Goal: Information Seeking & Learning: Learn about a topic

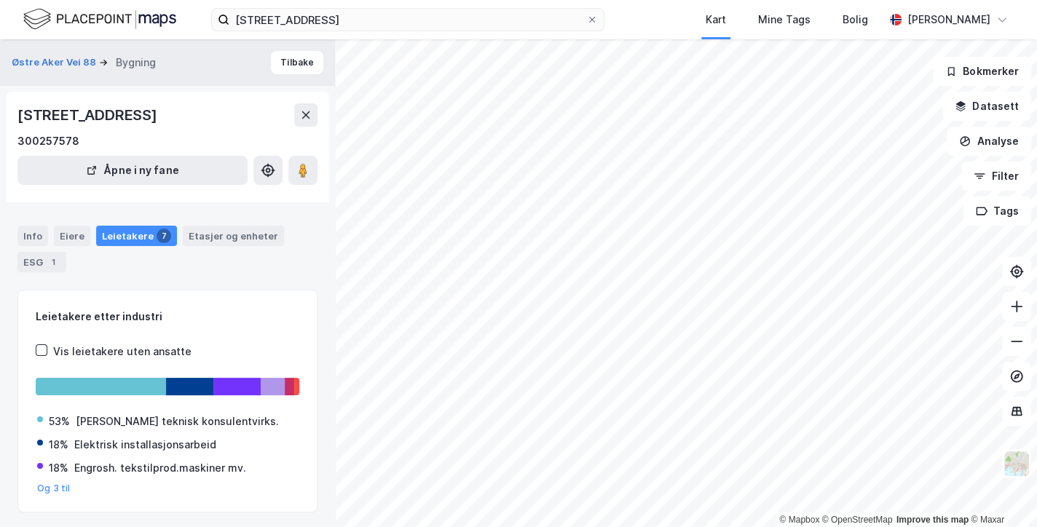
scroll to position [628, 0]
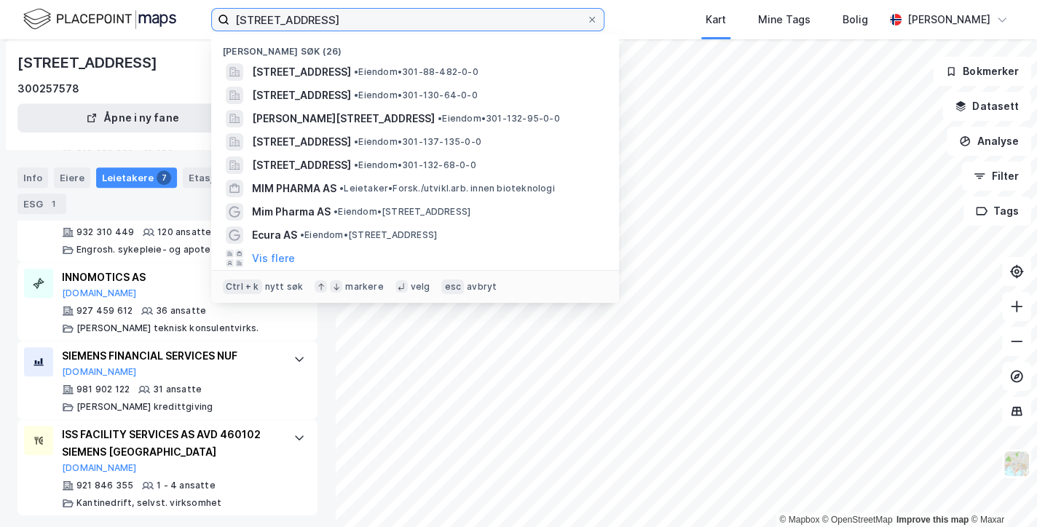
click at [296, 15] on input "[STREET_ADDRESS]" at bounding box center [407, 20] width 357 height 22
click at [589, 20] on icon at bounding box center [592, 20] width 6 height 6
click at [579, 20] on input "[STREET_ADDRESS]" at bounding box center [407, 20] width 357 height 22
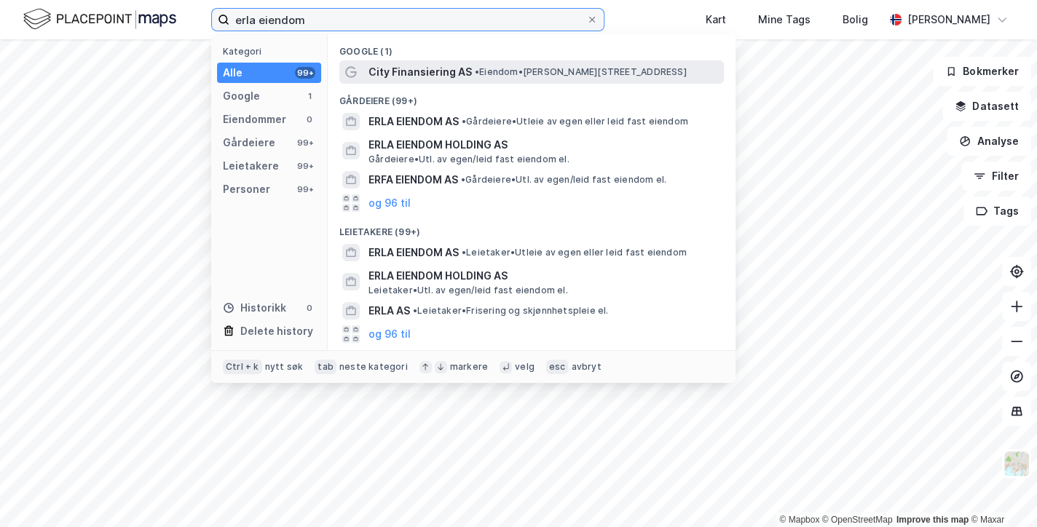
type input "erla eiendom"
click at [420, 72] on span "City Finansiering AS" at bounding box center [420, 71] width 103 height 17
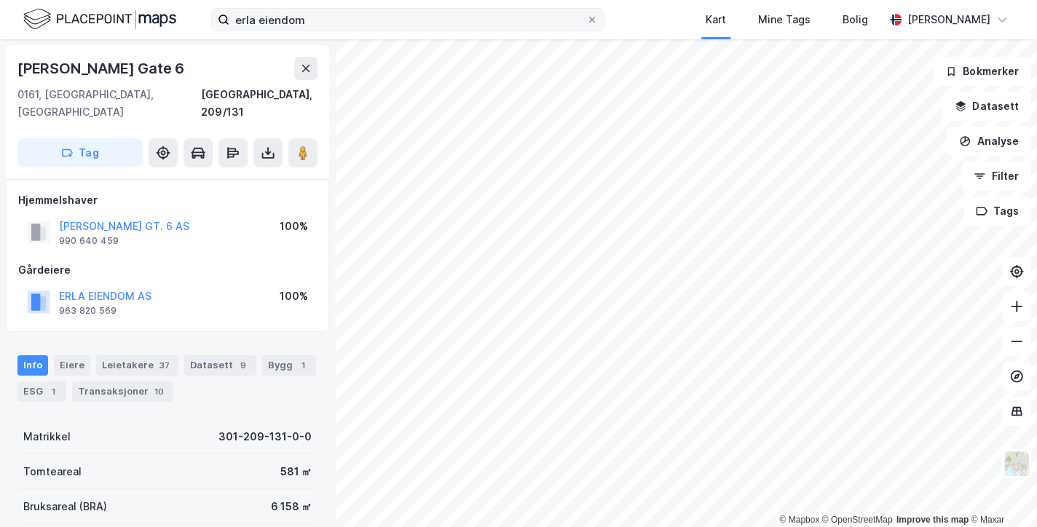
scroll to position [264, 0]
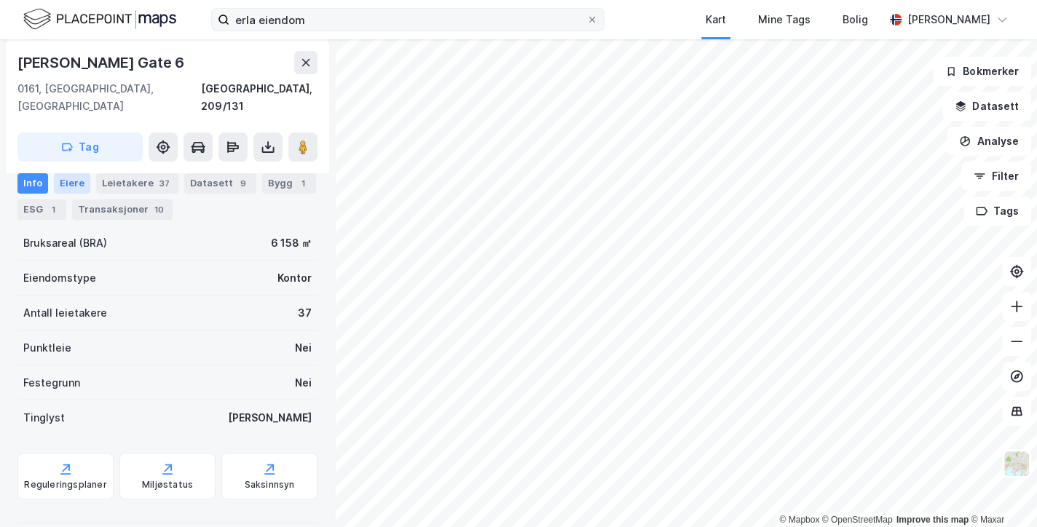
click at [71, 184] on div "Eiere" at bounding box center [72, 183] width 36 height 20
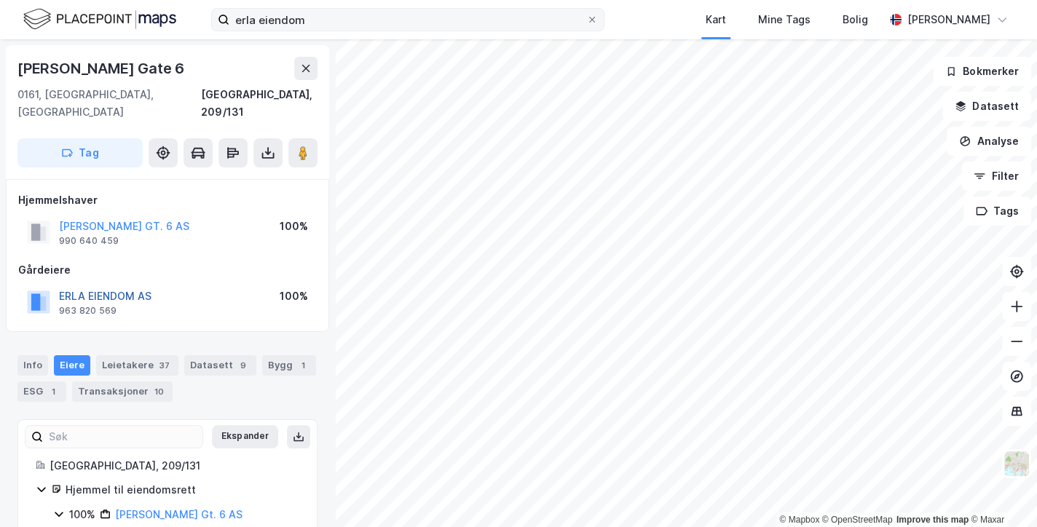
click at [0, 0] on button "ERLA EIENDOM AS" at bounding box center [0, 0] width 0 height 0
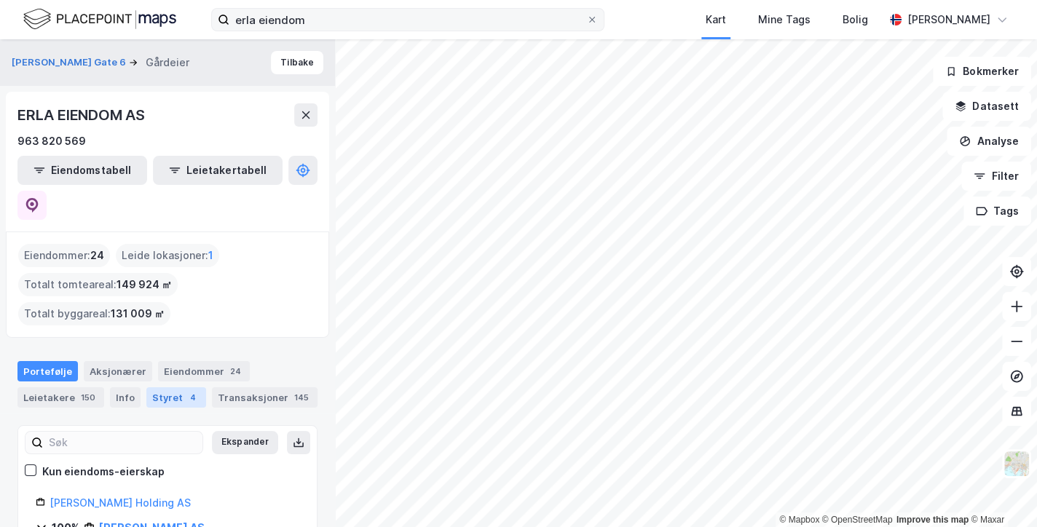
click at [176, 388] on div "Styret 4" at bounding box center [176, 398] width 60 height 20
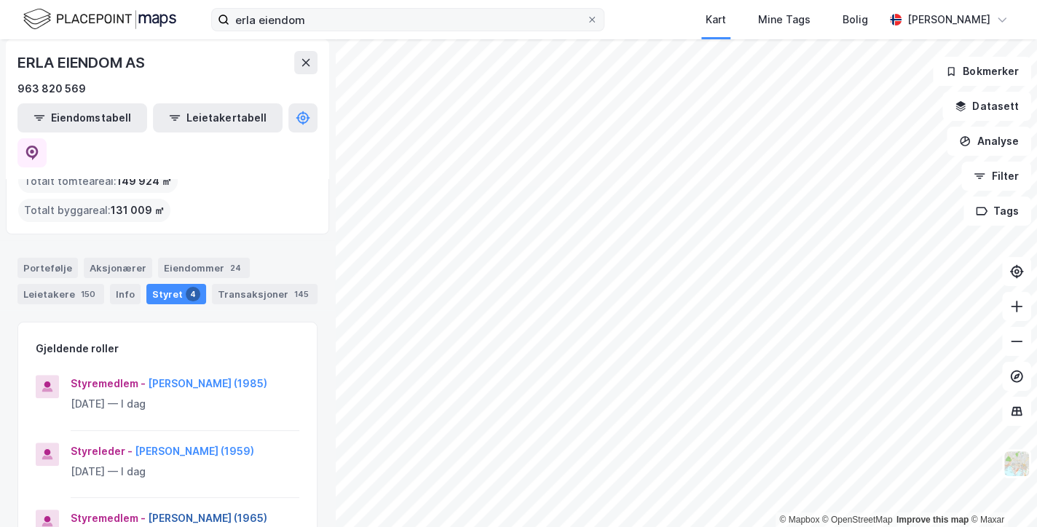
scroll to position [101, 0]
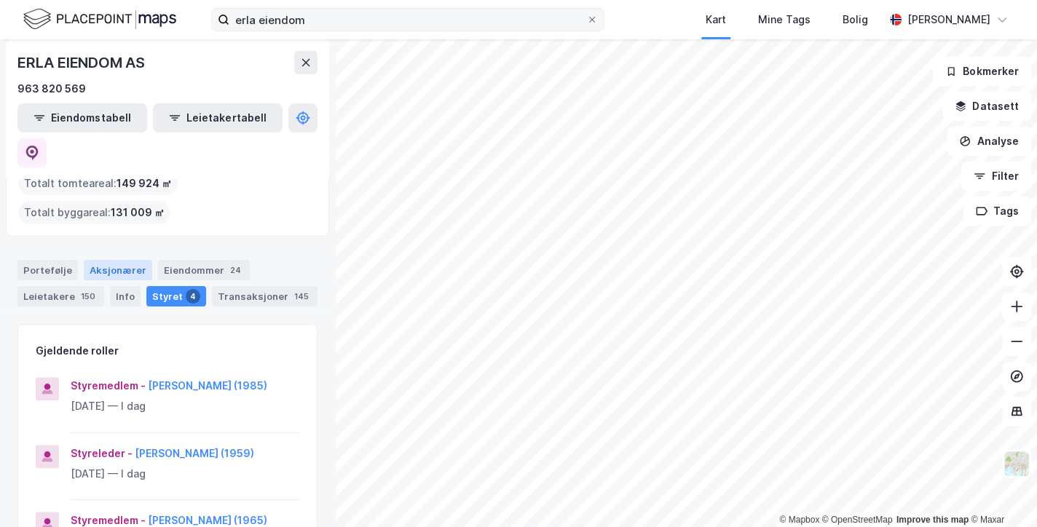
click at [120, 260] on div "Aksjonærer" at bounding box center [118, 270] width 68 height 20
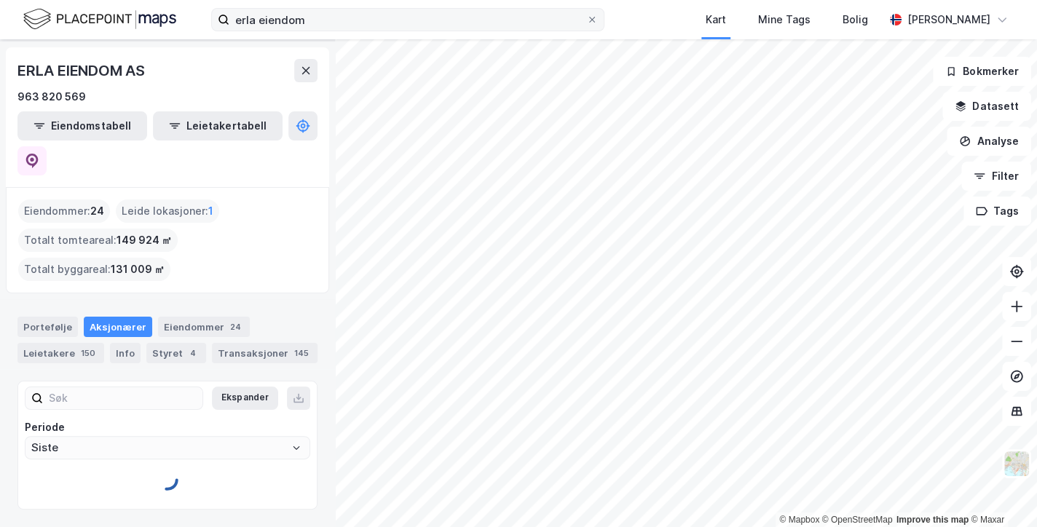
scroll to position [52, 0]
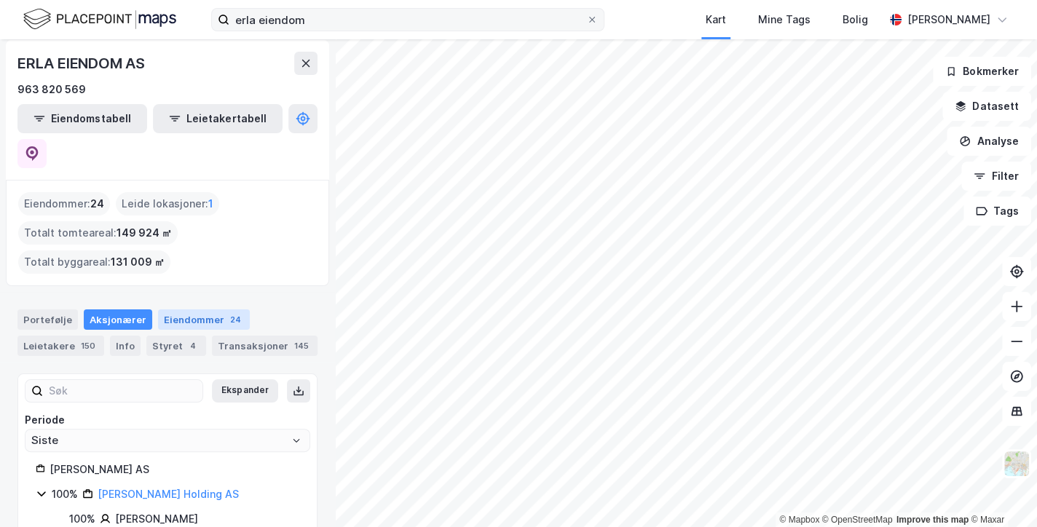
click at [177, 310] on div "Eiendommer 24" at bounding box center [204, 320] width 92 height 20
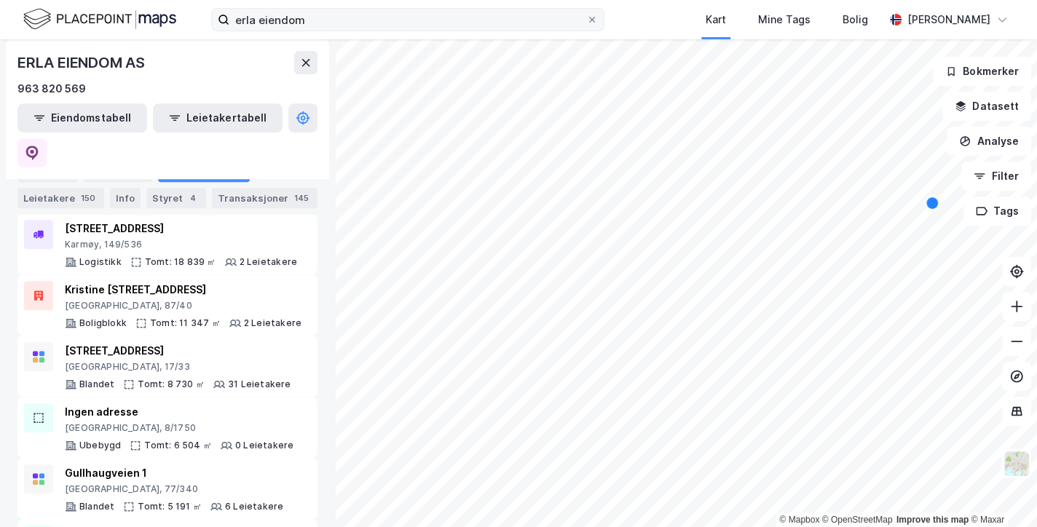
scroll to position [418, 0]
click at [233, 192] on div "Transaksjoner 145" at bounding box center [265, 198] width 106 height 20
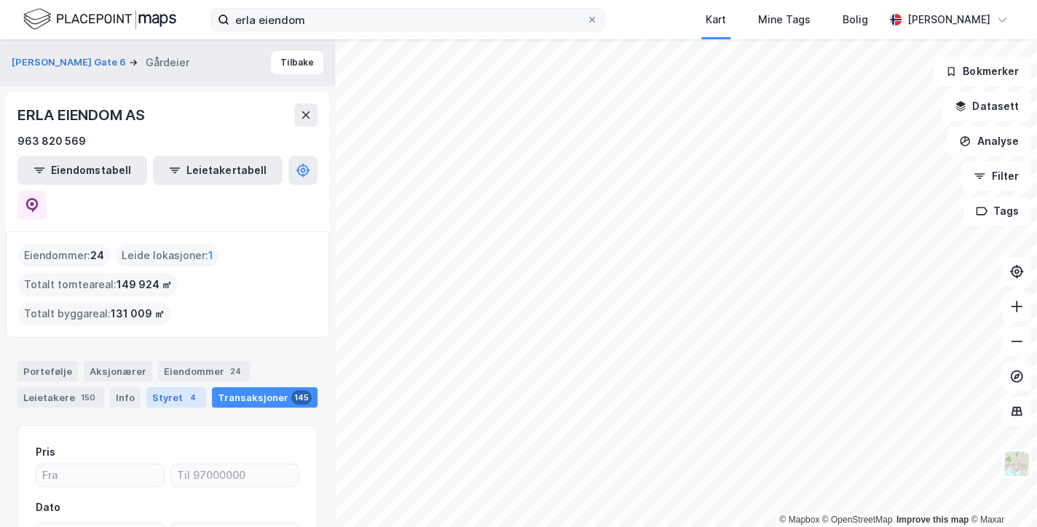
click at [158, 388] on div "Styret 4" at bounding box center [176, 398] width 60 height 20
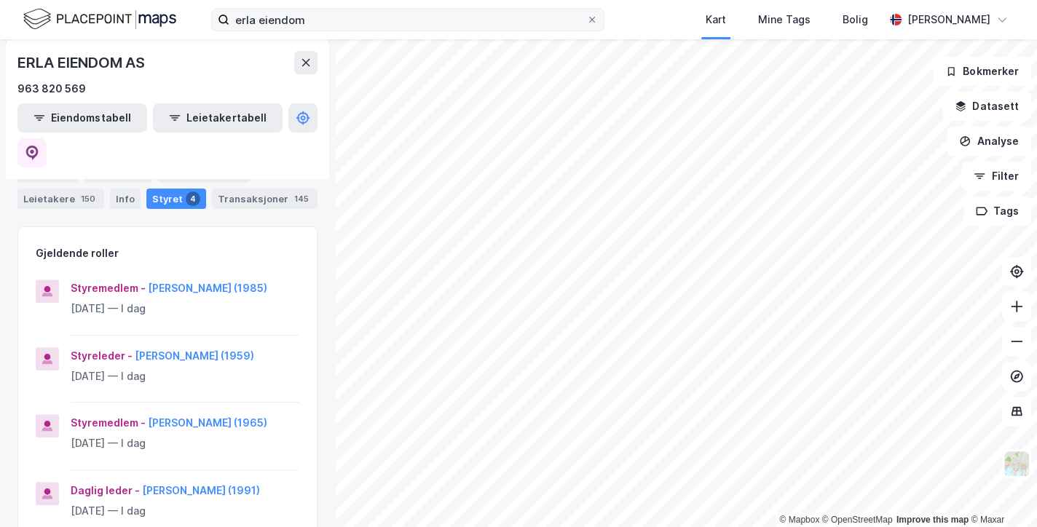
scroll to position [200, 0]
click at [0, 0] on button "[PERSON_NAME] (1965)" at bounding box center [0, 0] width 0 height 0
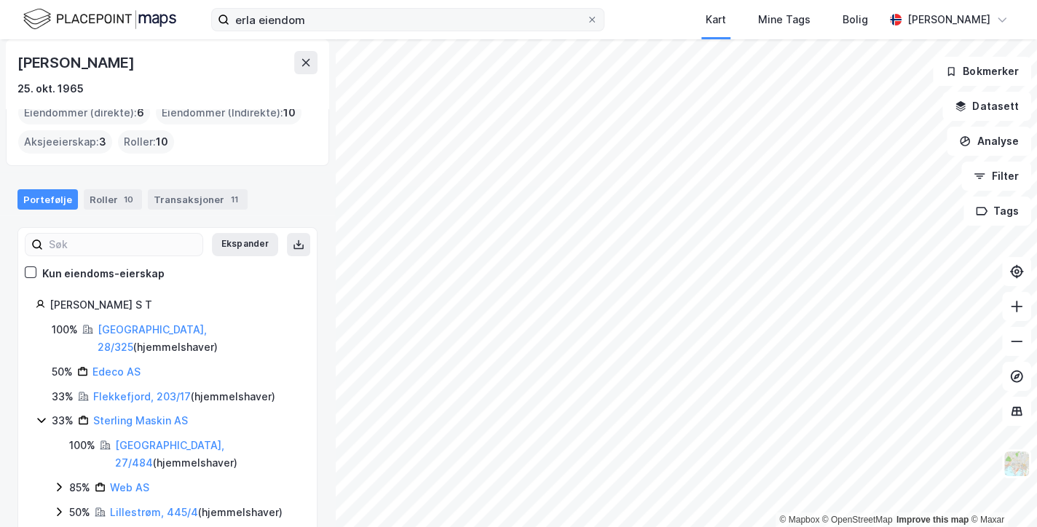
scroll to position [72, 0]
click at [108, 328] on link "[GEOGRAPHIC_DATA], 28/325" at bounding box center [152, 339] width 109 height 30
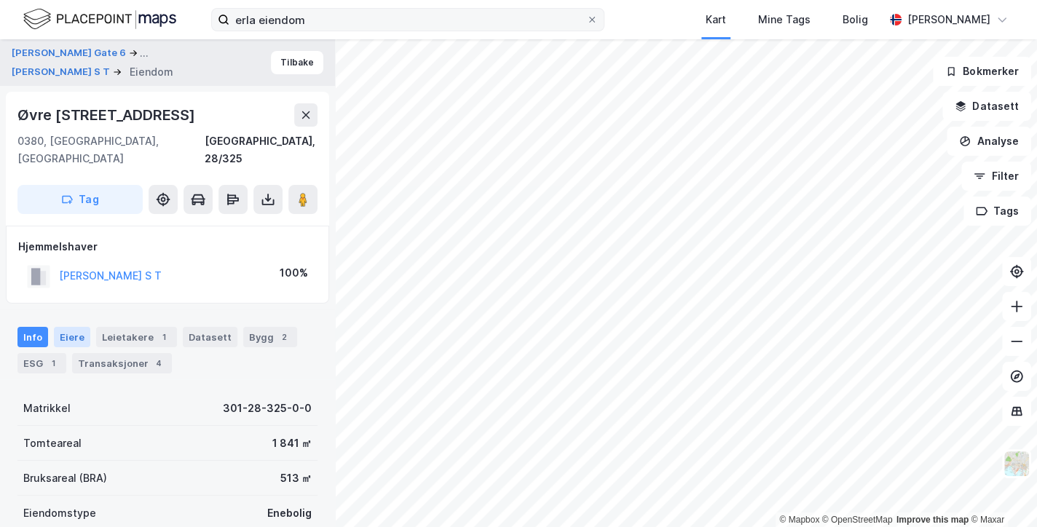
click at [76, 327] on div "Eiere" at bounding box center [72, 337] width 36 height 20
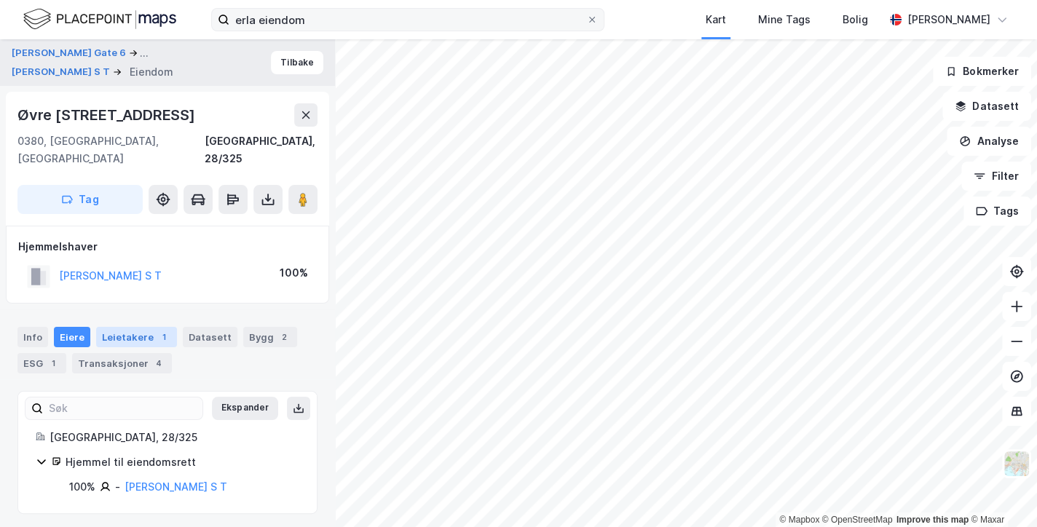
click at [117, 327] on div "Leietakere 1" at bounding box center [136, 337] width 81 height 20
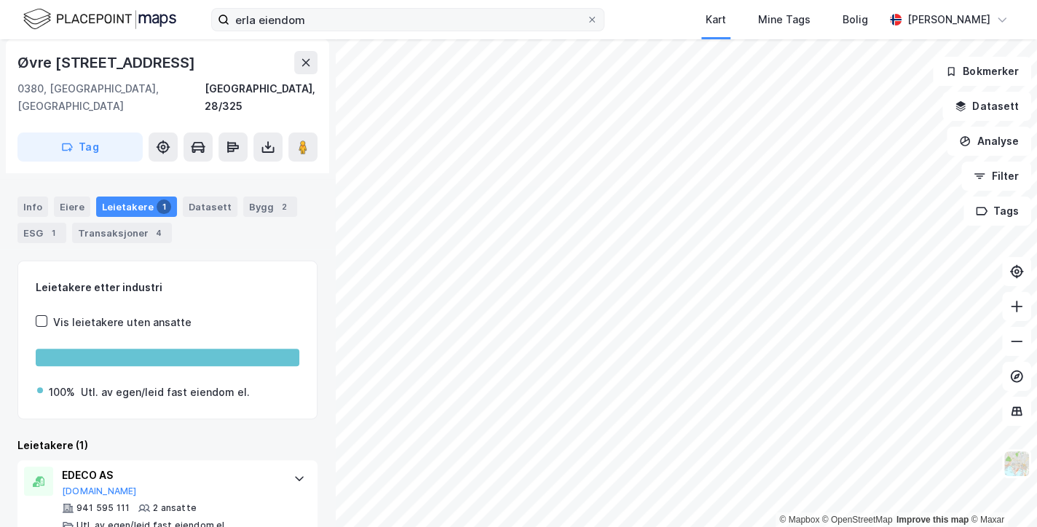
scroll to position [139, 0]
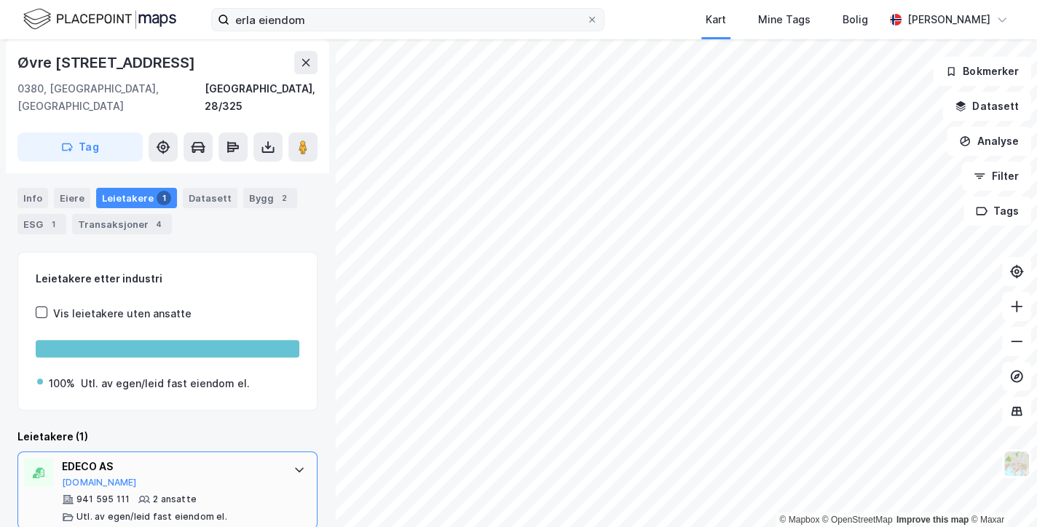
click at [95, 458] on div "EDECO AS" at bounding box center [170, 466] width 217 height 17
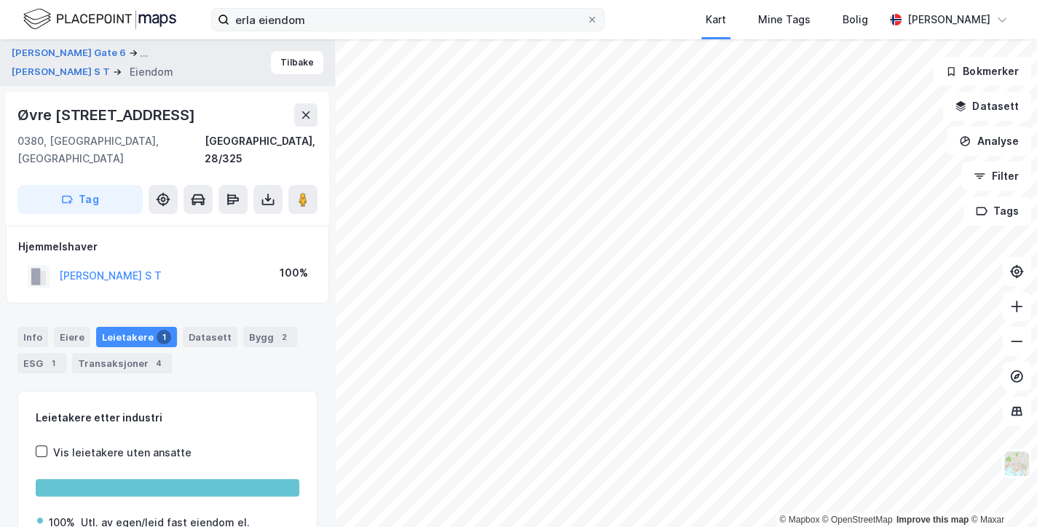
scroll to position [62, 0]
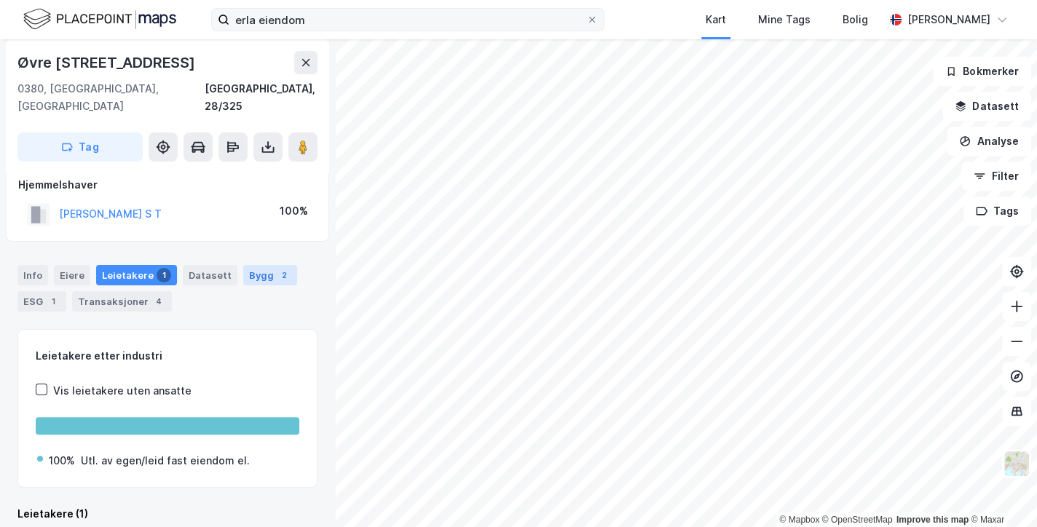
click at [277, 268] on div "2" at bounding box center [284, 275] width 15 height 15
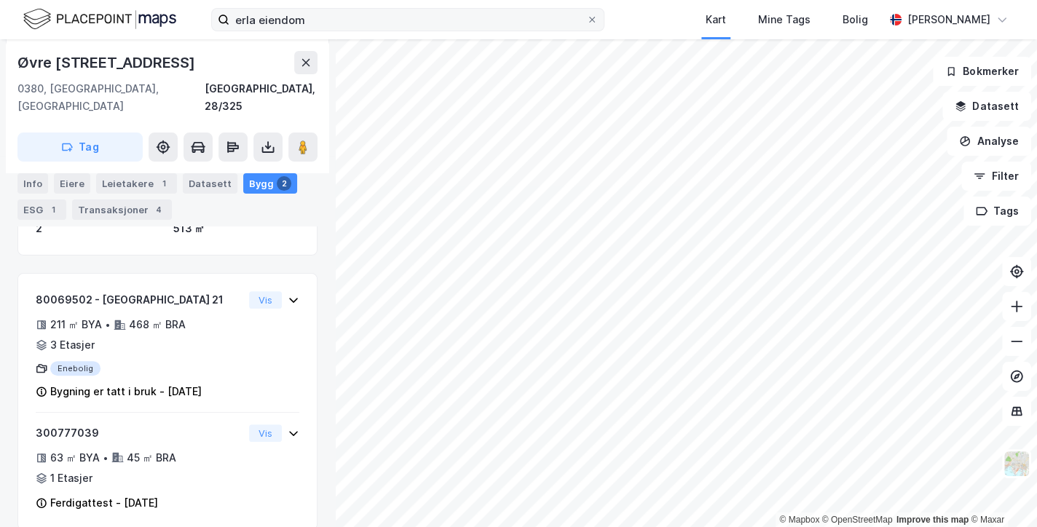
scroll to position [203, 0]
click at [108, 213] on div "Transaksjoner 4" at bounding box center [122, 210] width 100 height 20
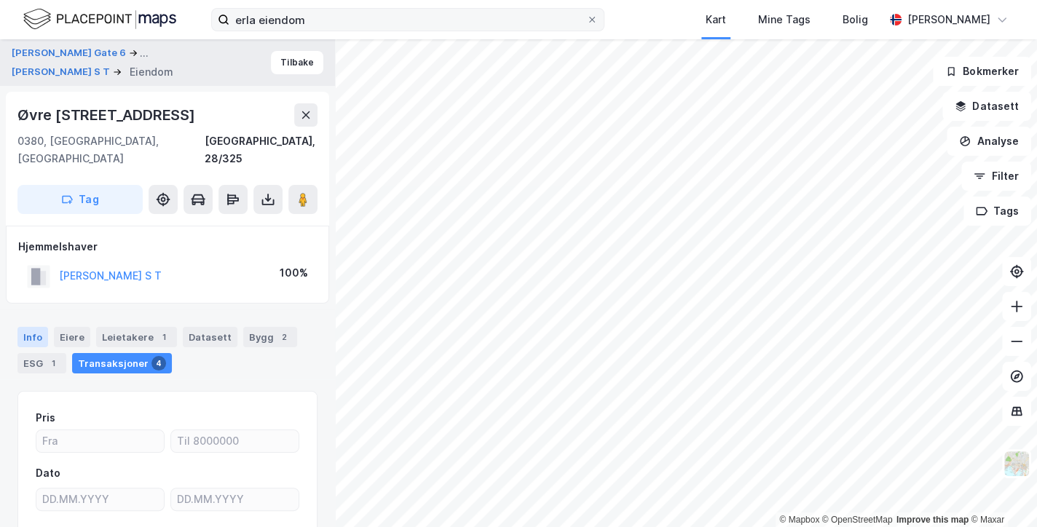
click at [36, 327] on div "Info" at bounding box center [32, 337] width 31 height 20
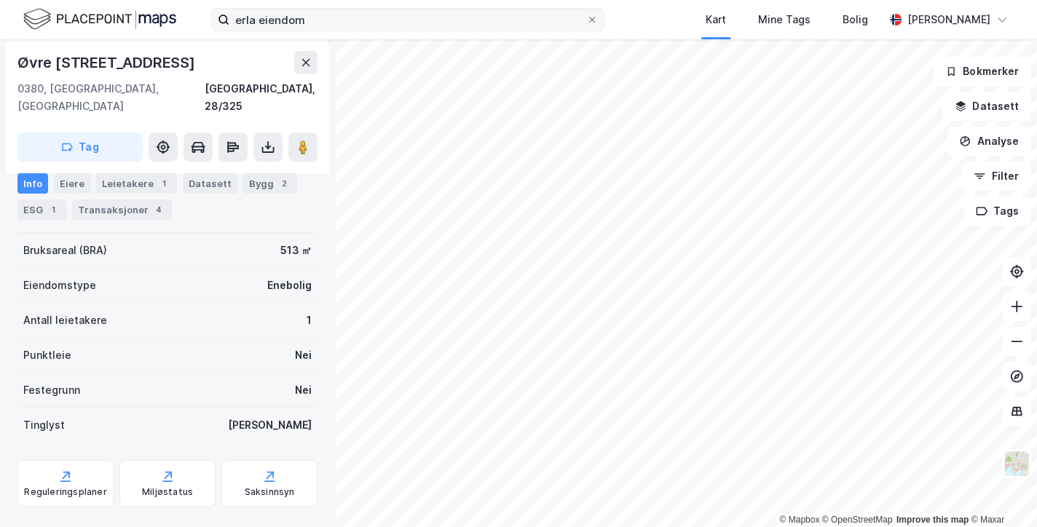
scroll to position [236, 0]
